Goal: Information Seeking & Learning: Learn about a topic

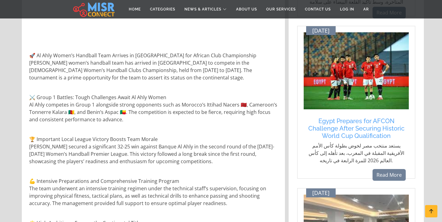
scroll to position [362, 0]
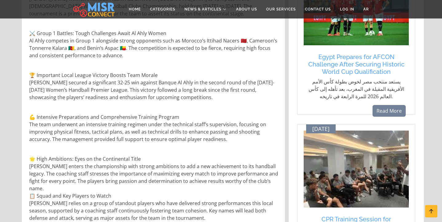
click at [122, 75] on p "🏆 Important Local League Victory Boosts Team Morale Al Ahly secured a significa…" at bounding box center [154, 86] width 250 height 30
click at [117, 113] on p "💪 Intensive Preparations and Comprehensive Training Program The team underwent …" at bounding box center [154, 128] width 250 height 30
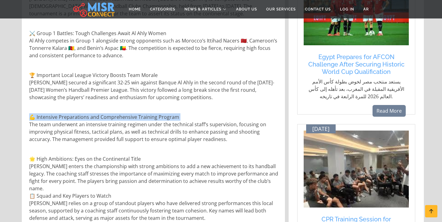
click at [117, 113] on p "💪 Intensive Preparations and Comprehensive Training Program The team underwent …" at bounding box center [154, 128] width 250 height 30
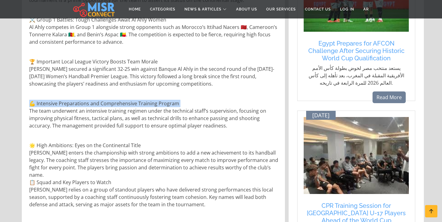
scroll to position [375, 0]
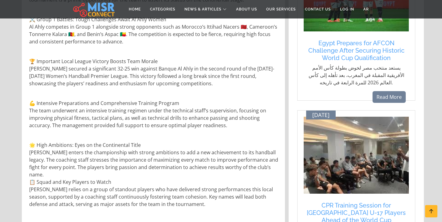
click at [109, 146] on p "🌟 High Ambitions: Eyes on the Continental Title Al Ahly enters the championship…" at bounding box center [154, 174] width 250 height 66
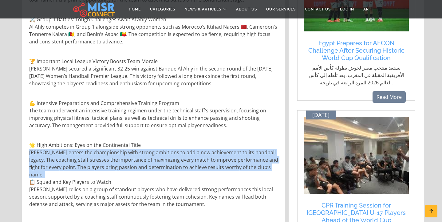
click at [109, 146] on p "🌟 High Ambitions: Eyes on the Continental Title Al Ahly enters the championship…" at bounding box center [154, 174] width 250 height 66
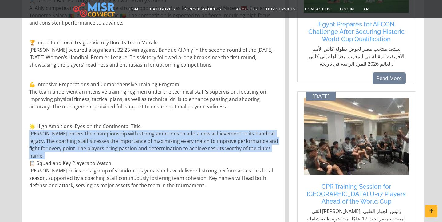
scroll to position [394, 0]
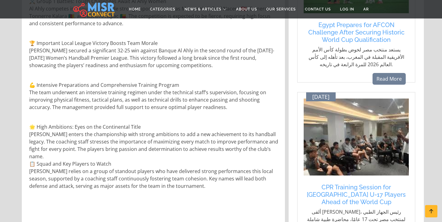
click at [103, 156] on p "🌟 High Ambitions: Eyes on the Continental Title Al Ahly enters the championship…" at bounding box center [154, 156] width 250 height 66
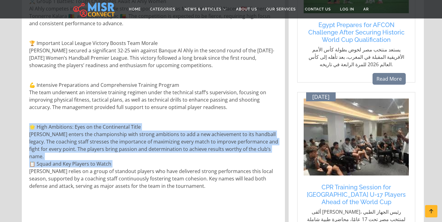
click at [103, 156] on p "🌟 High Ambitions: Eyes on the Continental Title Al Ahly enters the championship…" at bounding box center [154, 156] width 250 height 66
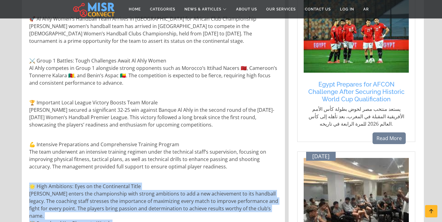
scroll to position [290, 0]
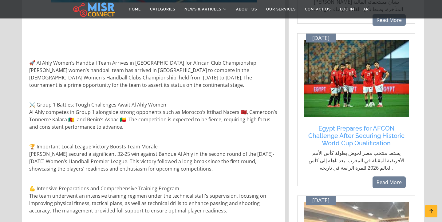
click at [167, 59] on p "🚀 Al Ahly Women’s Handball Team Arrives in Morocco for African Club Championshi…" at bounding box center [154, 74] width 250 height 30
drag, startPoint x: 167, startPoint y: 51, endPoint x: 203, endPoint y: 51, distance: 36.6
click at [204, 59] on p "🚀 Al Ahly Women’s Handball Team Arrives in Morocco for African Club Championshi…" at bounding box center [154, 74] width 250 height 30
copy p "frican Club Championship"
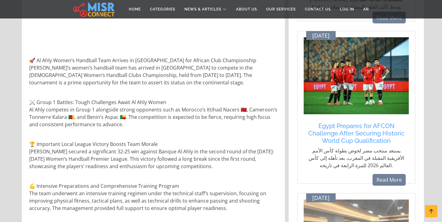
scroll to position [291, 0]
